Goal: Task Accomplishment & Management: Manage account settings

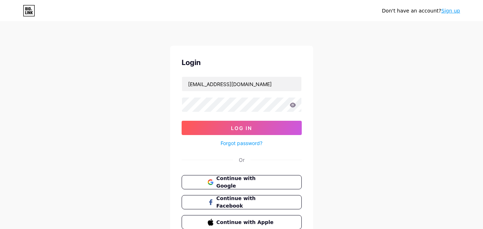
click at [228, 127] on button "Log In" at bounding box center [242, 128] width 120 height 14
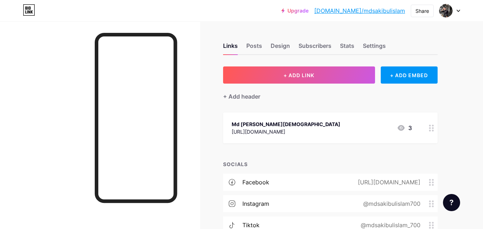
click at [401, 129] on icon at bounding box center [401, 128] width 9 height 9
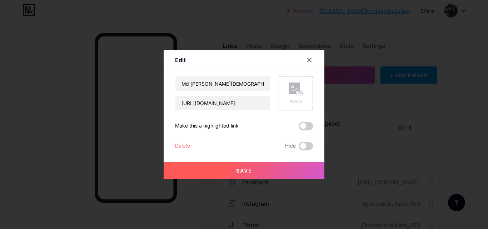
click at [289, 89] on rect at bounding box center [294, 88] width 11 height 11
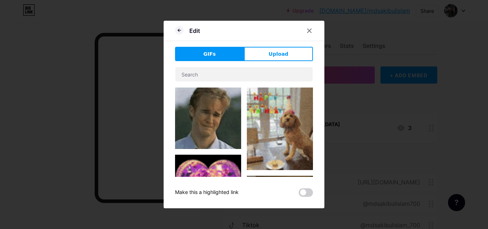
click at [280, 55] on span "Upload" at bounding box center [279, 54] width 20 height 8
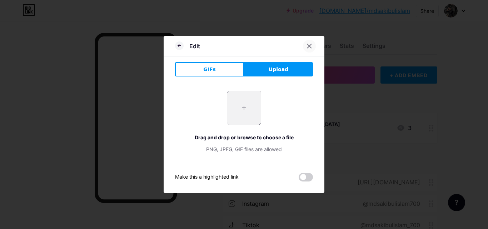
click at [307, 46] on icon at bounding box center [310, 46] width 6 height 6
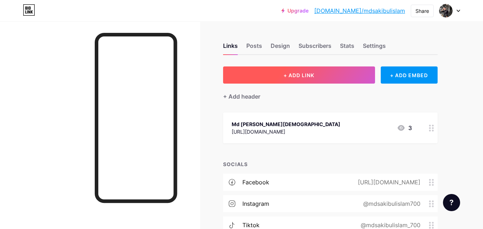
click at [321, 79] on button "+ ADD LINK" at bounding box center [299, 74] width 152 height 17
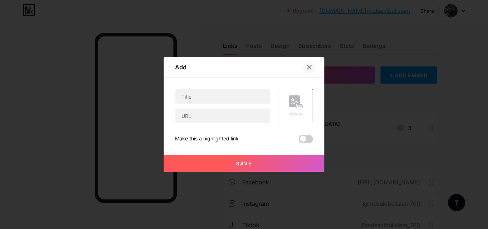
click at [306, 66] on div at bounding box center [309, 67] width 13 height 13
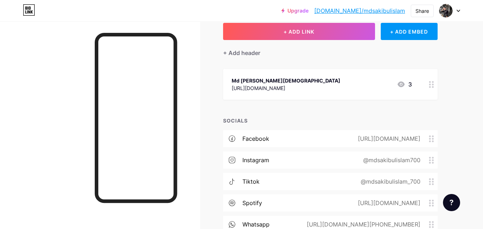
scroll to position [104, 0]
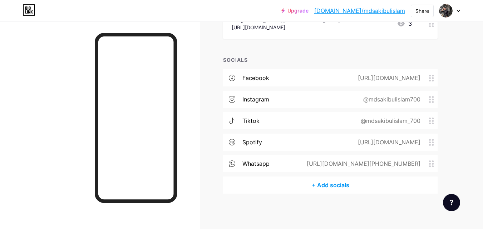
click at [343, 184] on div "+ Add socials" at bounding box center [330, 185] width 214 height 17
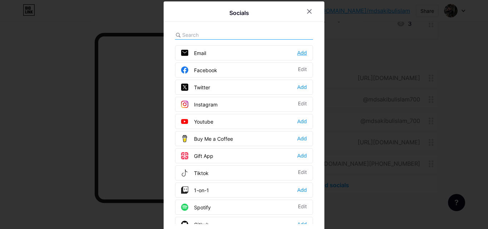
click at [298, 53] on div "Add" at bounding box center [302, 52] width 10 height 7
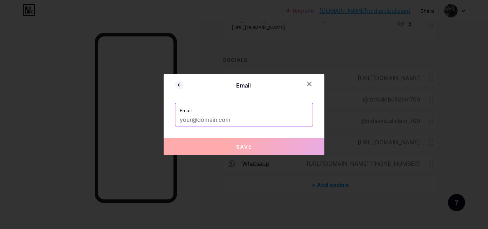
click at [270, 119] on input "text" at bounding box center [244, 120] width 129 height 12
drag, startPoint x: 284, startPoint y: 21, endPoint x: 260, endPoint y: 4, distance: 29.7
click at [283, 21] on div at bounding box center [244, 114] width 488 height 229
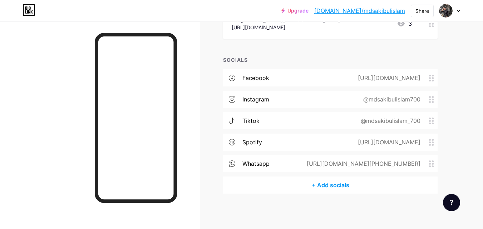
click at [318, 186] on div "+ Add socials" at bounding box center [330, 185] width 214 height 17
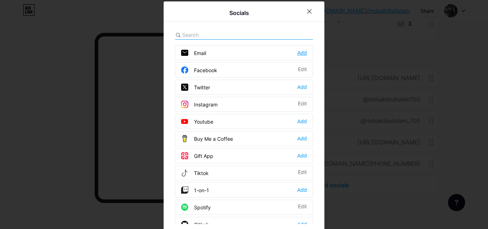
click at [297, 53] on div "Add" at bounding box center [302, 52] width 10 height 7
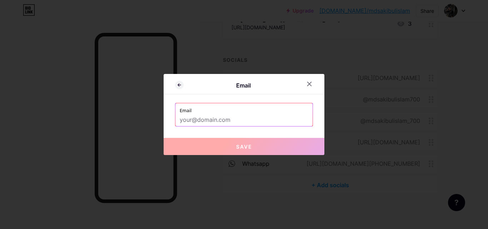
click at [237, 120] on input "text" at bounding box center [244, 120] width 129 height 12
paste input "[EMAIL_ADDRESS][DOMAIN_NAME]"
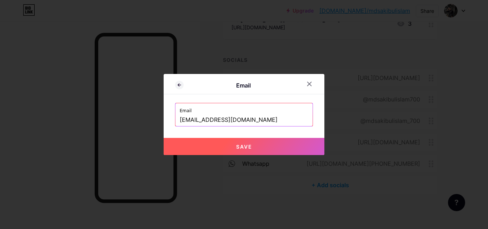
click at [242, 147] on span "Save" at bounding box center [244, 147] width 16 height 6
type input "mailto:[EMAIL_ADDRESS][DOMAIN_NAME]"
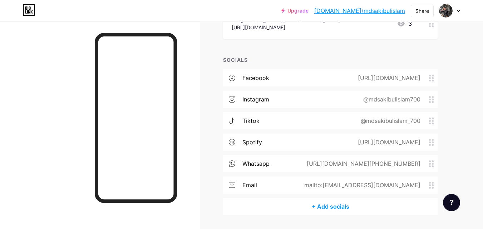
click at [406, 182] on div "mailto:[EMAIL_ADDRESS][DOMAIN_NAME]" at bounding box center [361, 185] width 136 height 9
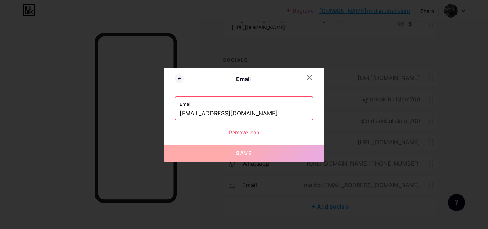
click at [245, 131] on div "Remove icon" at bounding box center [244, 133] width 138 height 8
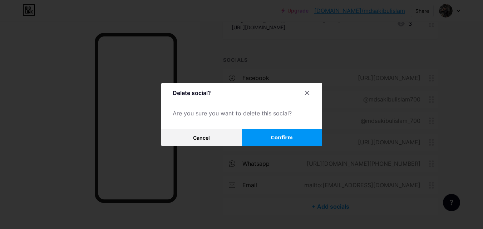
click at [269, 137] on button "Confirm" at bounding box center [282, 137] width 80 height 17
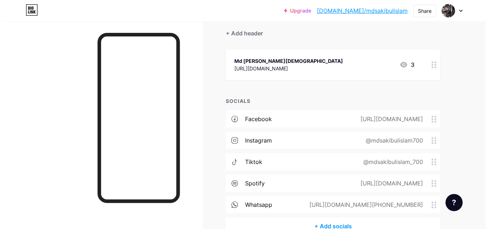
scroll to position [0, 0]
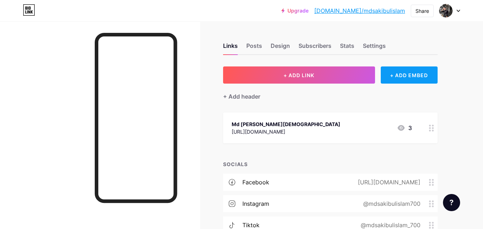
click at [404, 77] on div "+ ADD EMBED" at bounding box center [409, 74] width 57 height 17
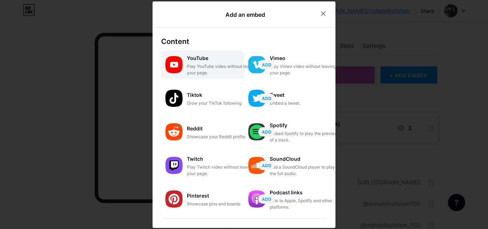
click at [199, 75] on div "Play YouTube video without leaving your page." at bounding box center [222, 69] width 71 height 13
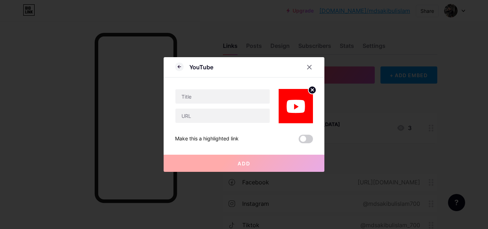
click at [310, 69] on icon at bounding box center [310, 67] width 6 height 6
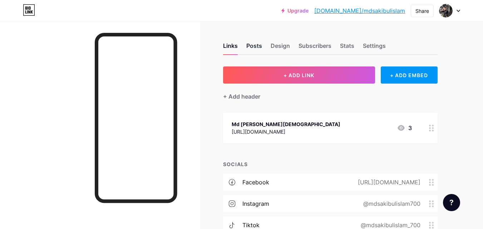
click at [256, 48] on div "Posts" at bounding box center [254, 47] width 16 height 13
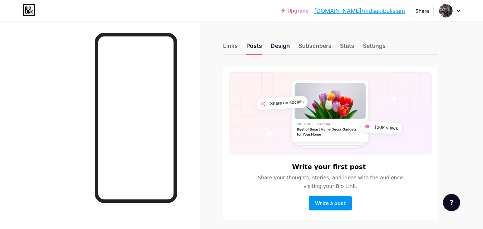
click at [273, 46] on div "Design" at bounding box center [279, 47] width 19 height 13
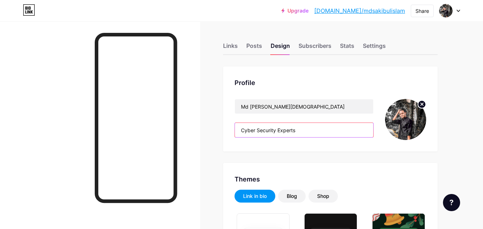
click at [302, 130] on input "Cyber Security Experts" at bounding box center [304, 130] width 138 height 14
drag, startPoint x: 274, startPoint y: 131, endPoint x: 230, endPoint y: 130, distance: 44.0
click at [234, 130] on div "Profile Md [PERSON_NAME][DEMOGRAPHIC_DATA] Cyber Security Experts" at bounding box center [330, 108] width 214 height 85
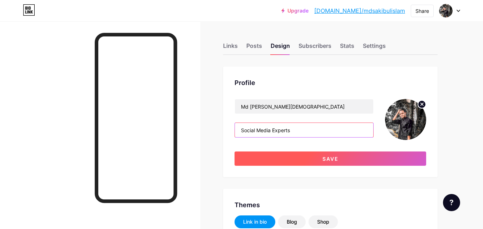
type input "Social Media Experts"
click at [324, 158] on span "Save" at bounding box center [330, 159] width 16 height 6
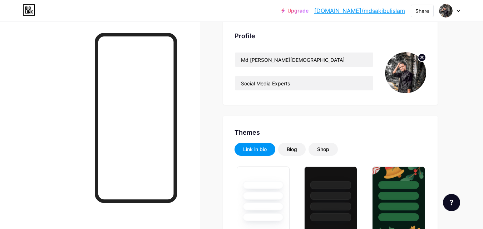
scroll to position [107, 0]
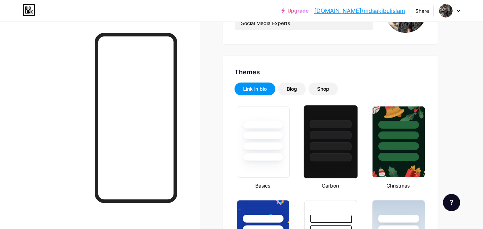
click at [325, 145] on div at bounding box center [331, 146] width 42 height 8
click at [325, 146] on div at bounding box center [331, 146] width 42 height 8
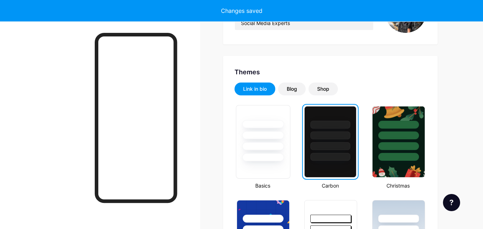
click at [277, 148] on div at bounding box center [263, 146] width 42 height 8
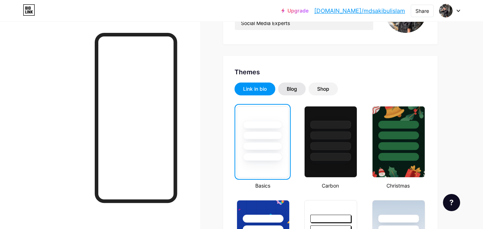
click at [294, 93] on div "Blog" at bounding box center [292, 89] width 28 height 13
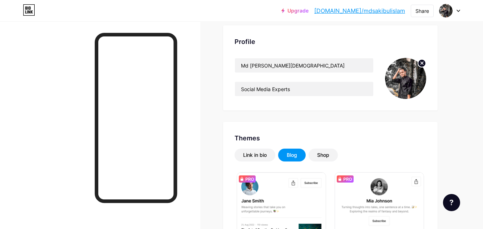
scroll to position [0, 0]
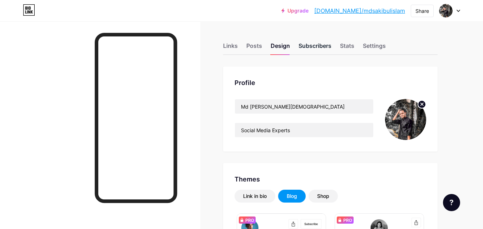
click at [301, 45] on div "Subscribers" at bounding box center [314, 47] width 33 height 13
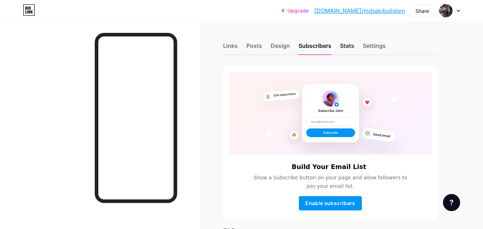
click at [350, 48] on div "Stats" at bounding box center [347, 47] width 14 height 13
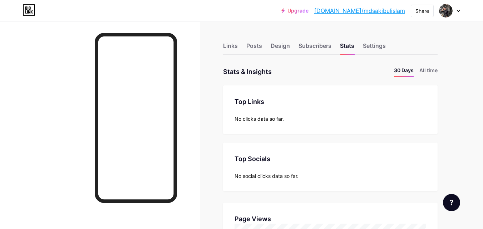
scroll to position [229, 483]
click at [381, 47] on div "Settings" at bounding box center [374, 47] width 23 height 13
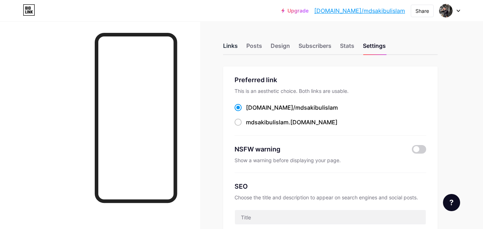
click at [236, 49] on div "Links" at bounding box center [230, 47] width 15 height 13
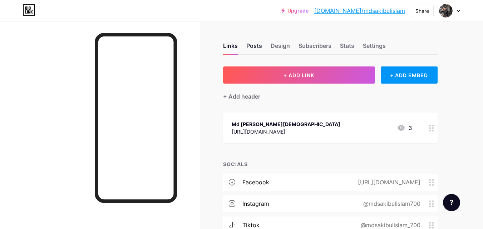
click at [259, 47] on div "Posts" at bounding box center [254, 47] width 16 height 13
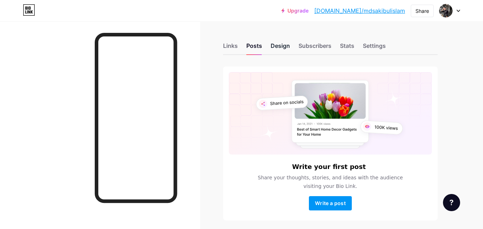
click at [280, 49] on div "Design" at bounding box center [279, 47] width 19 height 13
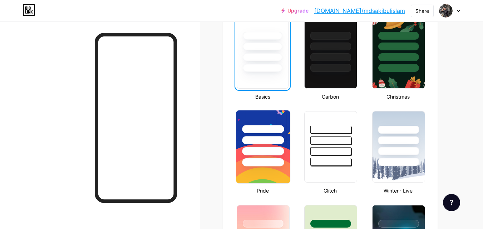
scroll to position [214, 0]
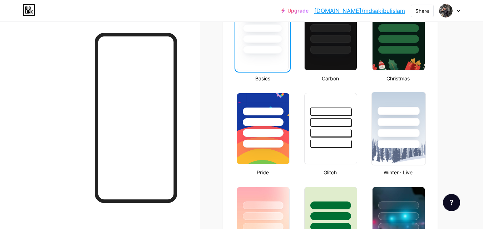
click at [388, 124] on div at bounding box center [398, 122] width 42 height 8
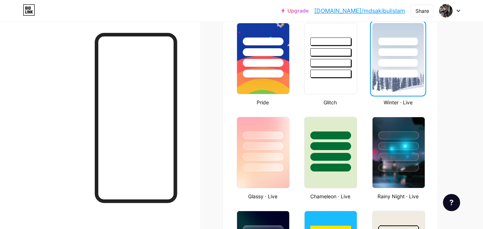
scroll to position [286, 0]
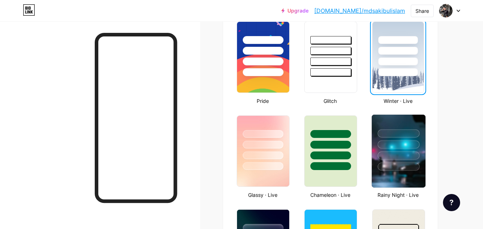
click at [377, 152] on div at bounding box center [398, 143] width 54 height 56
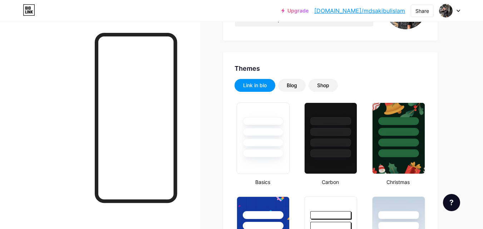
scroll to position [94, 0]
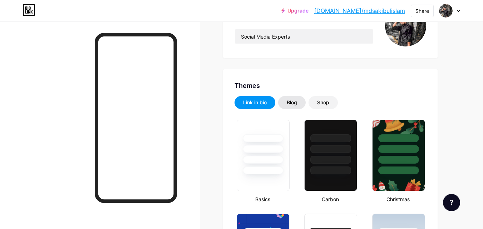
click at [294, 103] on div "Blog" at bounding box center [292, 102] width 10 height 7
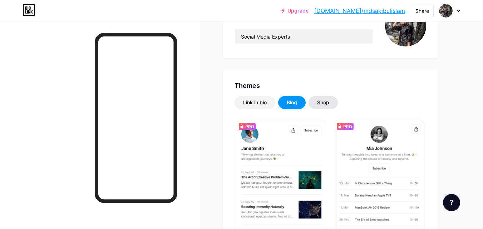
click at [310, 103] on div "Shop" at bounding box center [322, 102] width 29 height 13
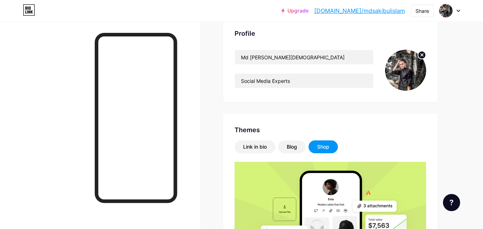
scroll to position [0, 0]
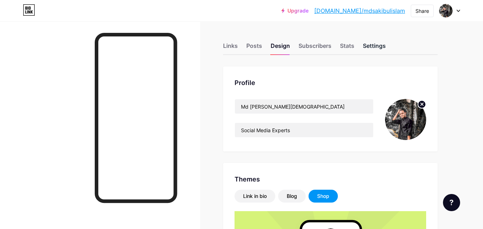
click at [371, 45] on div "Settings" at bounding box center [374, 47] width 23 height 13
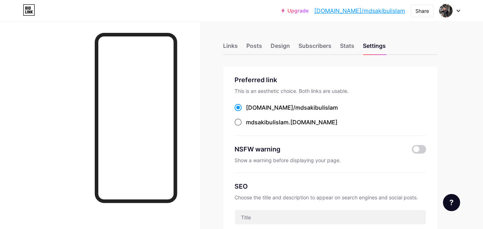
click at [279, 123] on span "mdsakibulislam" at bounding box center [267, 122] width 43 height 7
click at [250, 126] on input "mdsakibulislam .[DOMAIN_NAME]" at bounding box center [248, 128] width 5 height 5
radio input "true"
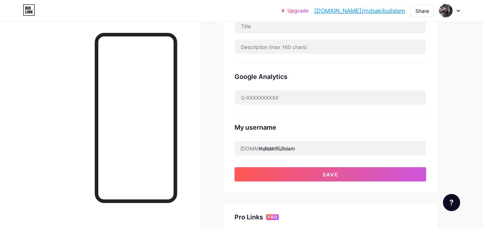
scroll to position [214, 0]
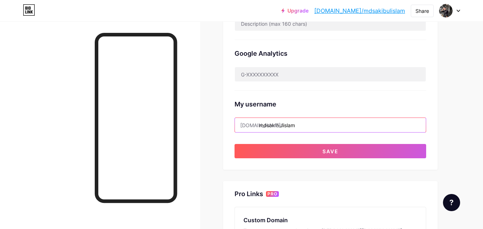
click at [315, 126] on input "mdsakibulislam" at bounding box center [330, 125] width 191 height 14
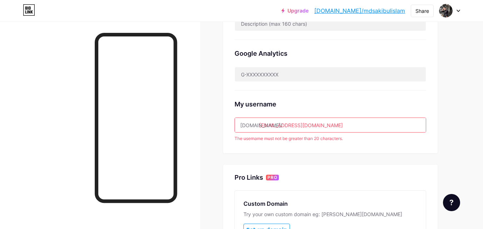
drag, startPoint x: 352, startPoint y: 123, endPoint x: 312, endPoint y: 126, distance: 40.5
click at [312, 126] on input "[EMAIL_ADDRESS][DOMAIN_NAME]" at bounding box center [330, 125] width 191 height 14
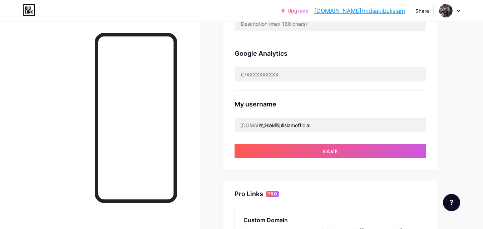
click at [362, 159] on div "Preferred link This is an aesthetic choice. Both links are usable. [DOMAIN_NAME…" at bounding box center [330, 96] width 214 height 488
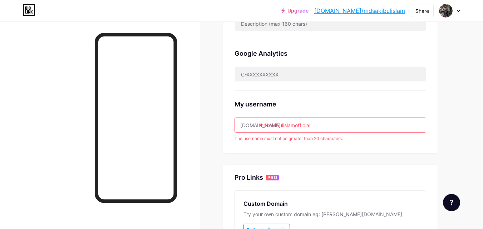
drag, startPoint x: 315, startPoint y: 125, endPoint x: 295, endPoint y: 124, distance: 20.0
click at [295, 124] on input "mdsakibulislamofficial" at bounding box center [330, 125] width 191 height 14
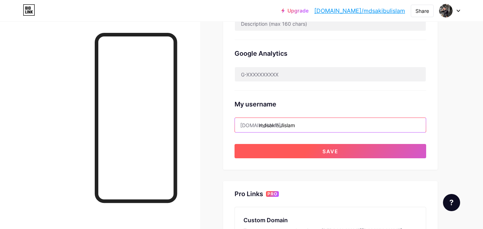
type input "mdsakibulislam"
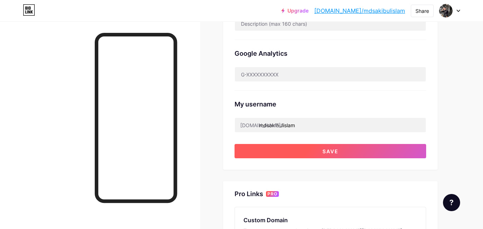
click at [316, 155] on button "Save" at bounding box center [330, 151] width 192 height 14
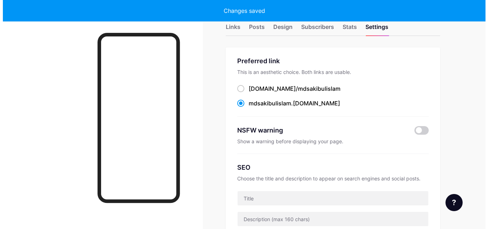
scroll to position [0, 0]
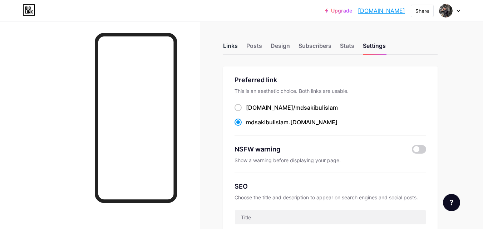
click at [227, 49] on div "Links" at bounding box center [230, 47] width 15 height 13
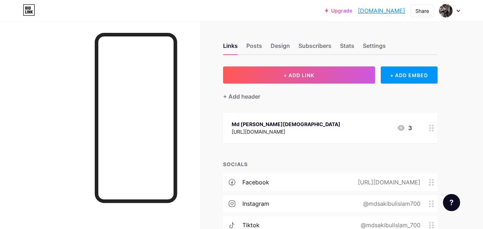
click at [430, 129] on icon at bounding box center [431, 128] width 5 height 7
click at [432, 181] on icon at bounding box center [431, 182] width 5 height 7
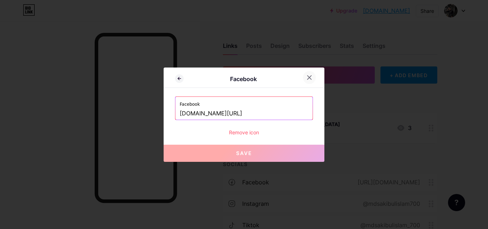
click at [314, 77] on div at bounding box center [309, 77] width 13 height 13
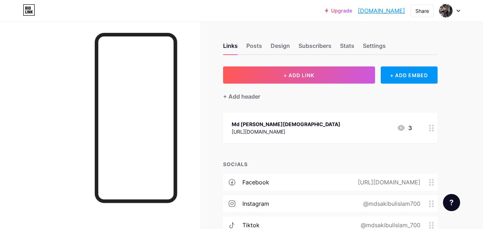
drag, startPoint x: 323, startPoint y: 182, endPoint x: 317, endPoint y: 136, distance: 46.8
click at [315, 133] on div "+ ADD LINK + ADD EMBED + Add header Md [PERSON_NAME][DEMOGRAPHIC_DATA] [URL][DO…" at bounding box center [330, 182] width 214 height 232
click at [373, 168] on div "SOCIALS facebook [URL][DOMAIN_NAME] instagram @mdsakibulislam700 tiktok @mdsaki…" at bounding box center [330, 229] width 214 height 138
click at [397, 126] on icon at bounding box center [401, 128] width 9 height 9
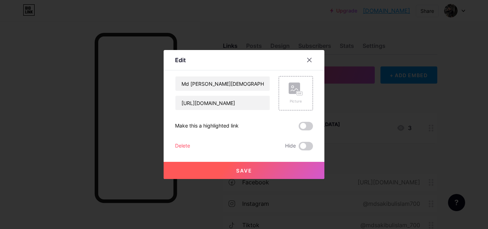
click at [314, 67] on div "Edit" at bounding box center [244, 62] width 161 height 17
click at [308, 60] on icon at bounding box center [310, 60] width 6 height 6
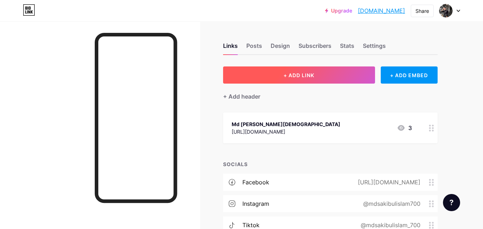
click at [260, 81] on button "+ ADD LINK" at bounding box center [299, 74] width 152 height 17
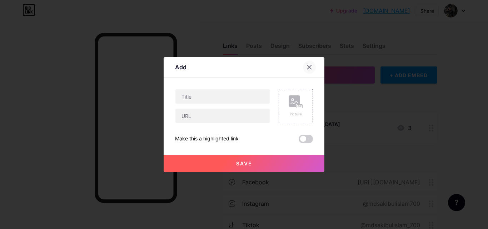
click at [307, 69] on icon at bounding box center [310, 67] width 6 height 6
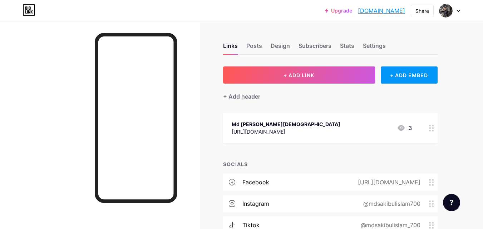
click at [428, 182] on div "[URL][DOMAIN_NAME]" at bounding box center [387, 182] width 83 height 9
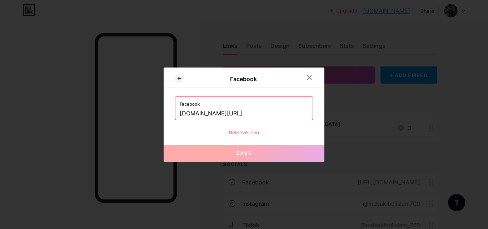
click at [293, 111] on input "[DOMAIN_NAME][URL]" at bounding box center [244, 114] width 129 height 12
click at [309, 78] on icon at bounding box center [310, 78] width 6 height 6
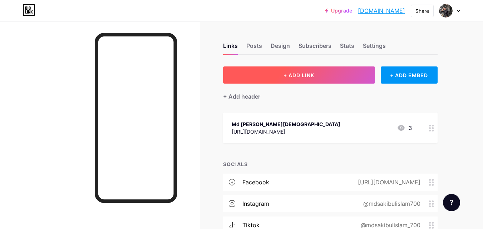
click at [356, 77] on button "+ ADD LINK" at bounding box center [299, 74] width 152 height 17
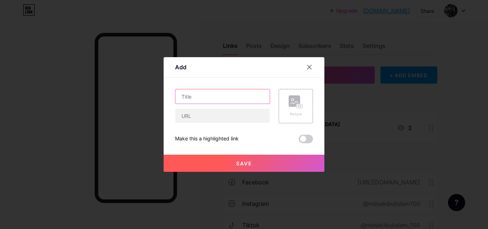
click at [213, 97] on input "text" at bounding box center [222, 96] width 94 height 14
click at [313, 67] on div at bounding box center [309, 67] width 13 height 13
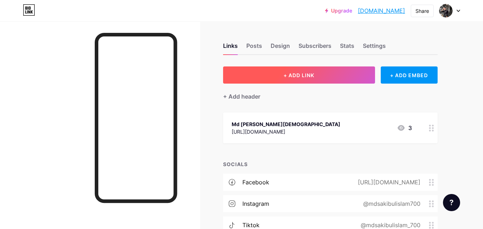
click at [274, 76] on button "+ ADD LINK" at bounding box center [299, 74] width 152 height 17
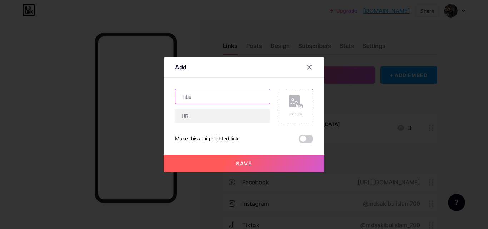
click at [229, 98] on input "text" at bounding box center [222, 96] width 94 height 14
type input "Facebook"
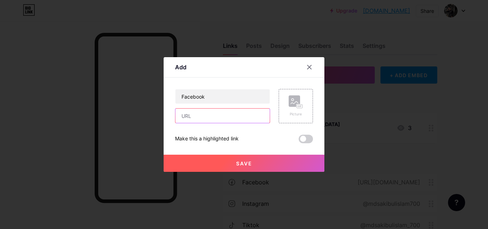
click at [237, 117] on input "text" at bounding box center [222, 116] width 94 height 14
paste input "[DOMAIN_NAME][URL]"
type input "[DOMAIN_NAME][URL]"
click at [257, 161] on button "Save" at bounding box center [244, 163] width 161 height 17
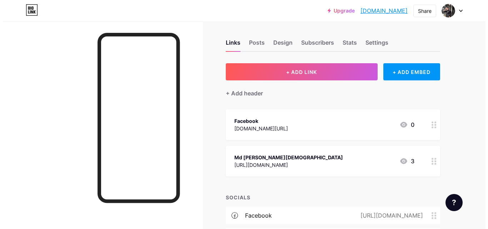
scroll to position [0, 0]
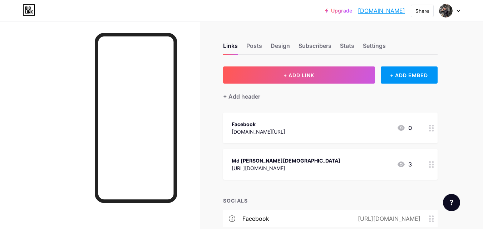
click at [399, 129] on icon at bounding box center [400, 128] width 7 height 6
click at [400, 130] on icon at bounding box center [400, 128] width 7 height 6
